Goal: Navigation & Orientation: Find specific page/section

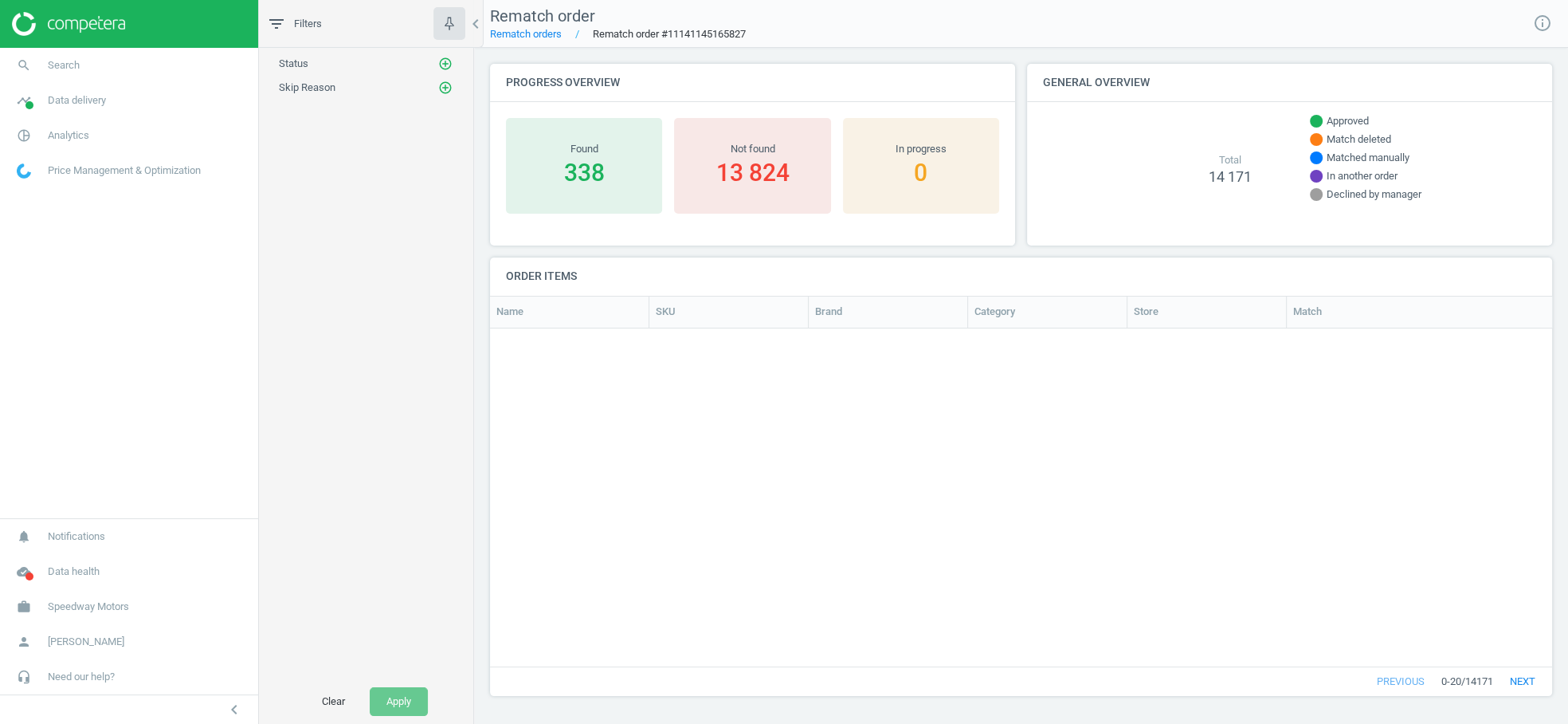
scroll to position [313, 1049]
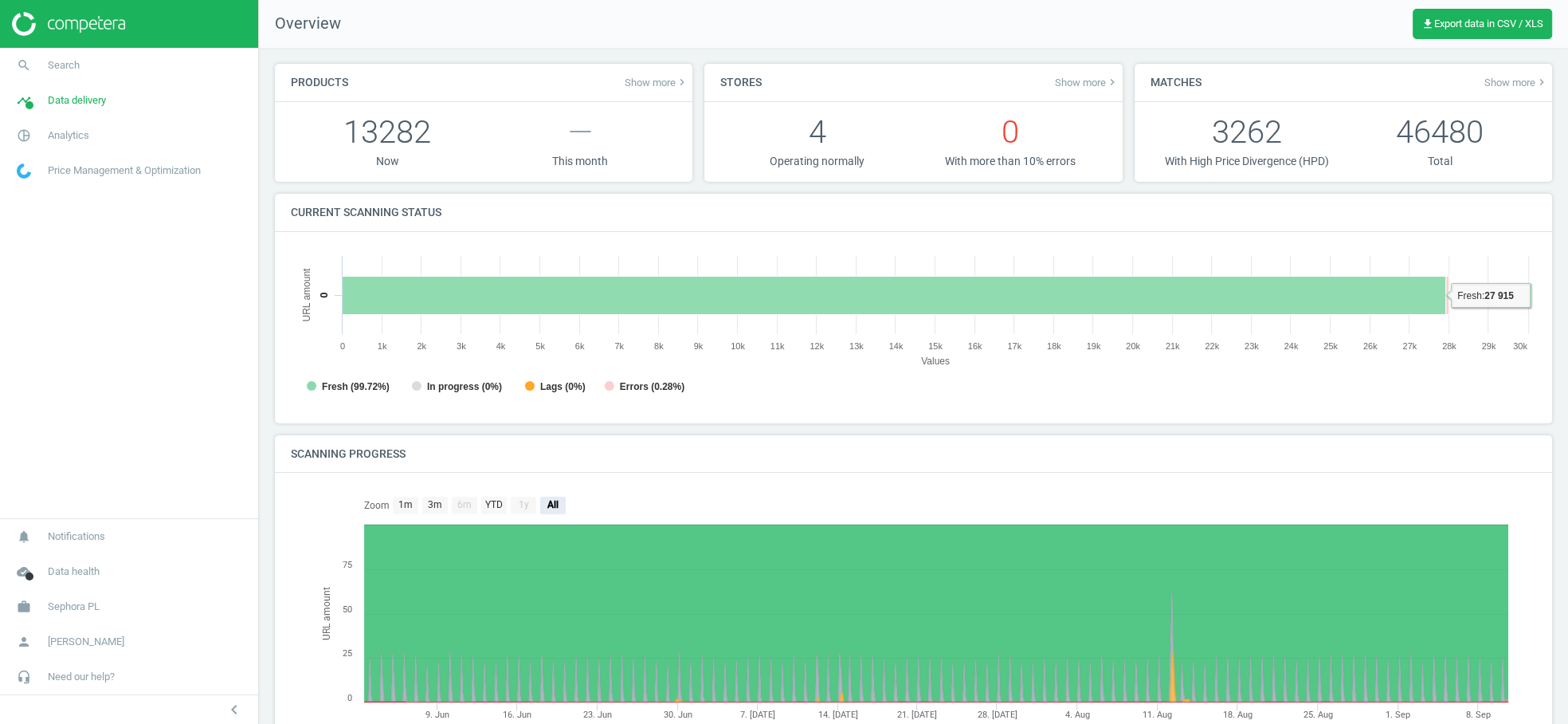
scroll to position [8, 8]
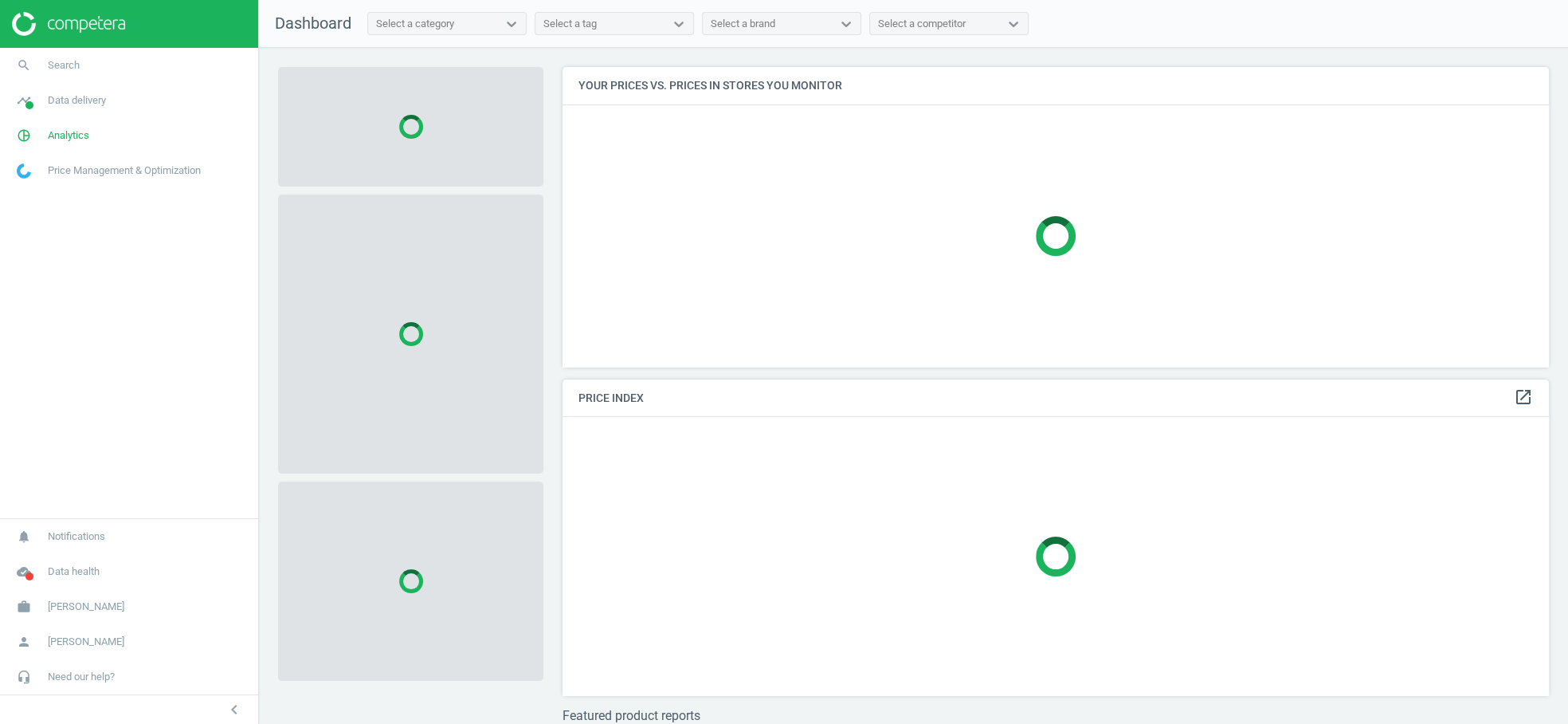
scroll to position [327, 1000]
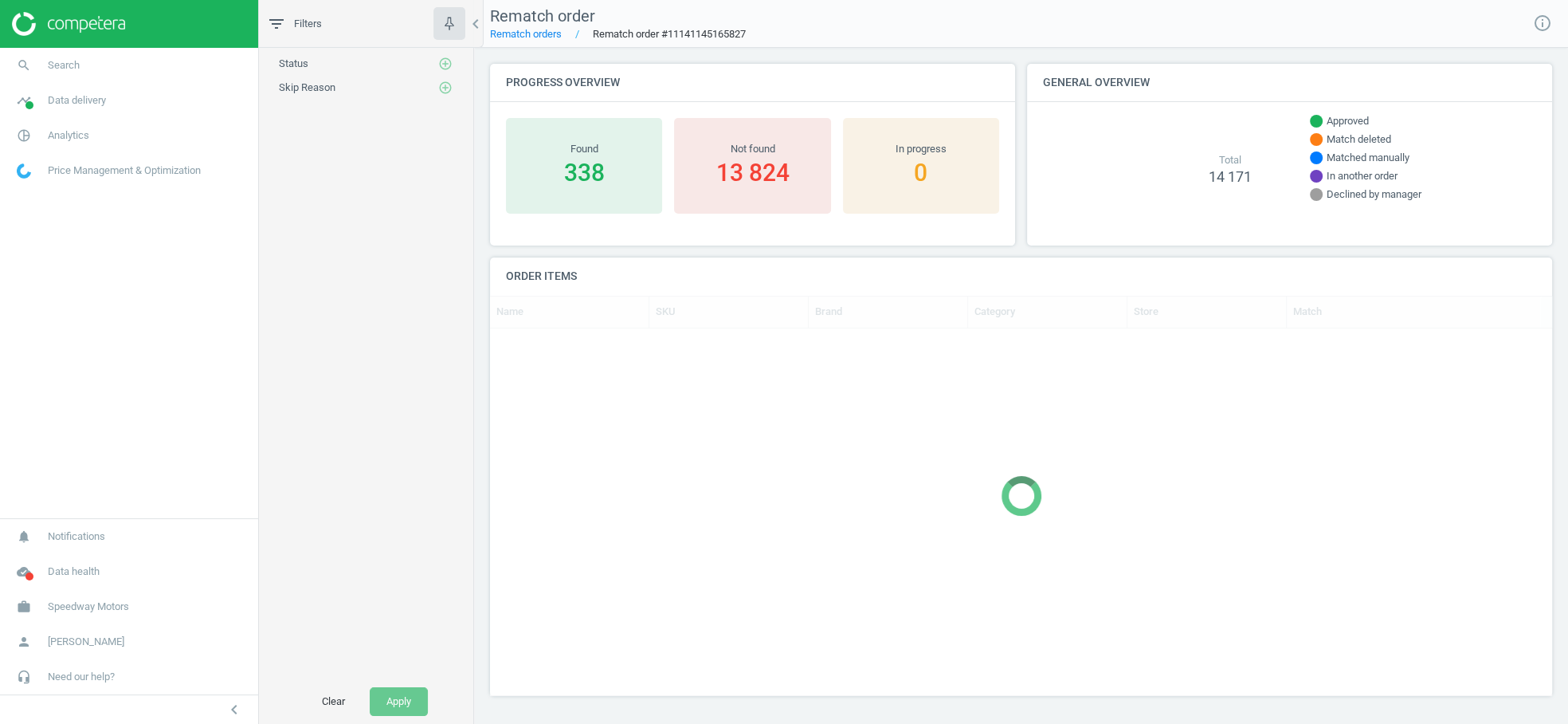
scroll to position [14, 14]
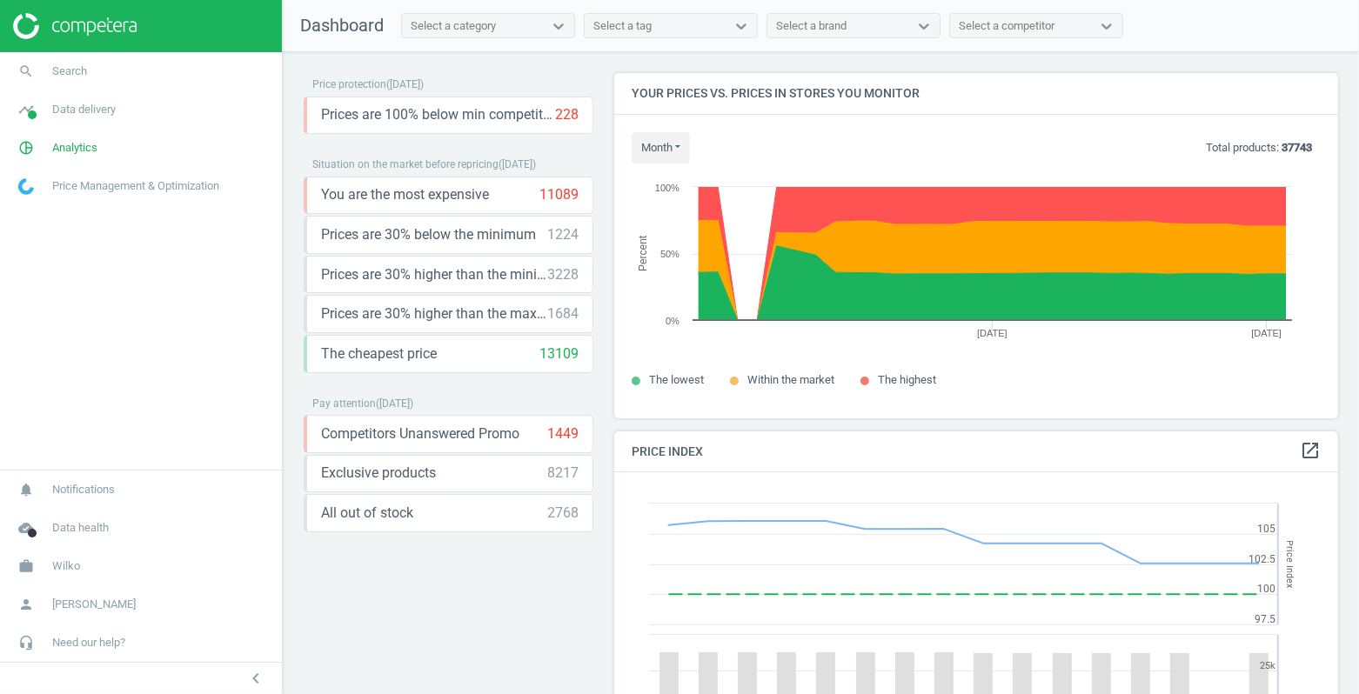
scroll to position [431, 739]
